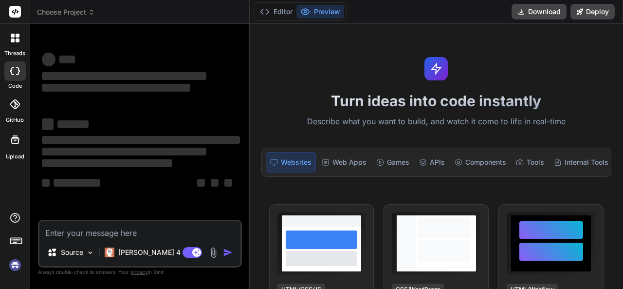
type textarea "x"
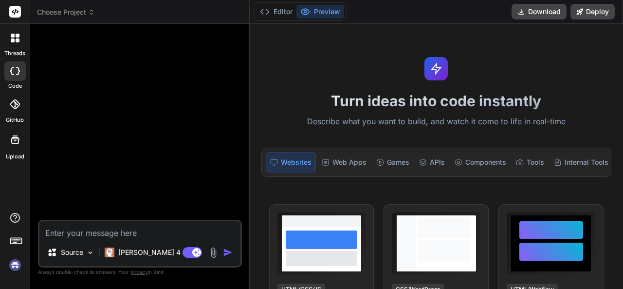
click at [93, 226] on textarea at bounding box center [139, 230] width 201 height 18
click at [74, 235] on textarea at bounding box center [139, 230] width 201 height 18
paste textarea "e"
type textarea "e"
type textarea "x"
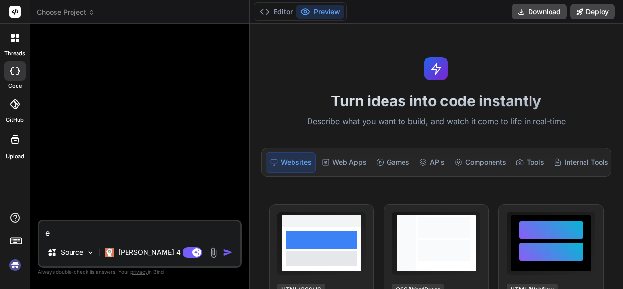
type textarea "x"
click at [135, 224] on textarea at bounding box center [139, 230] width 201 height 18
click at [210, 249] on img at bounding box center [213, 252] width 11 height 11
